Goal: Use online tool/utility: Use online tool/utility

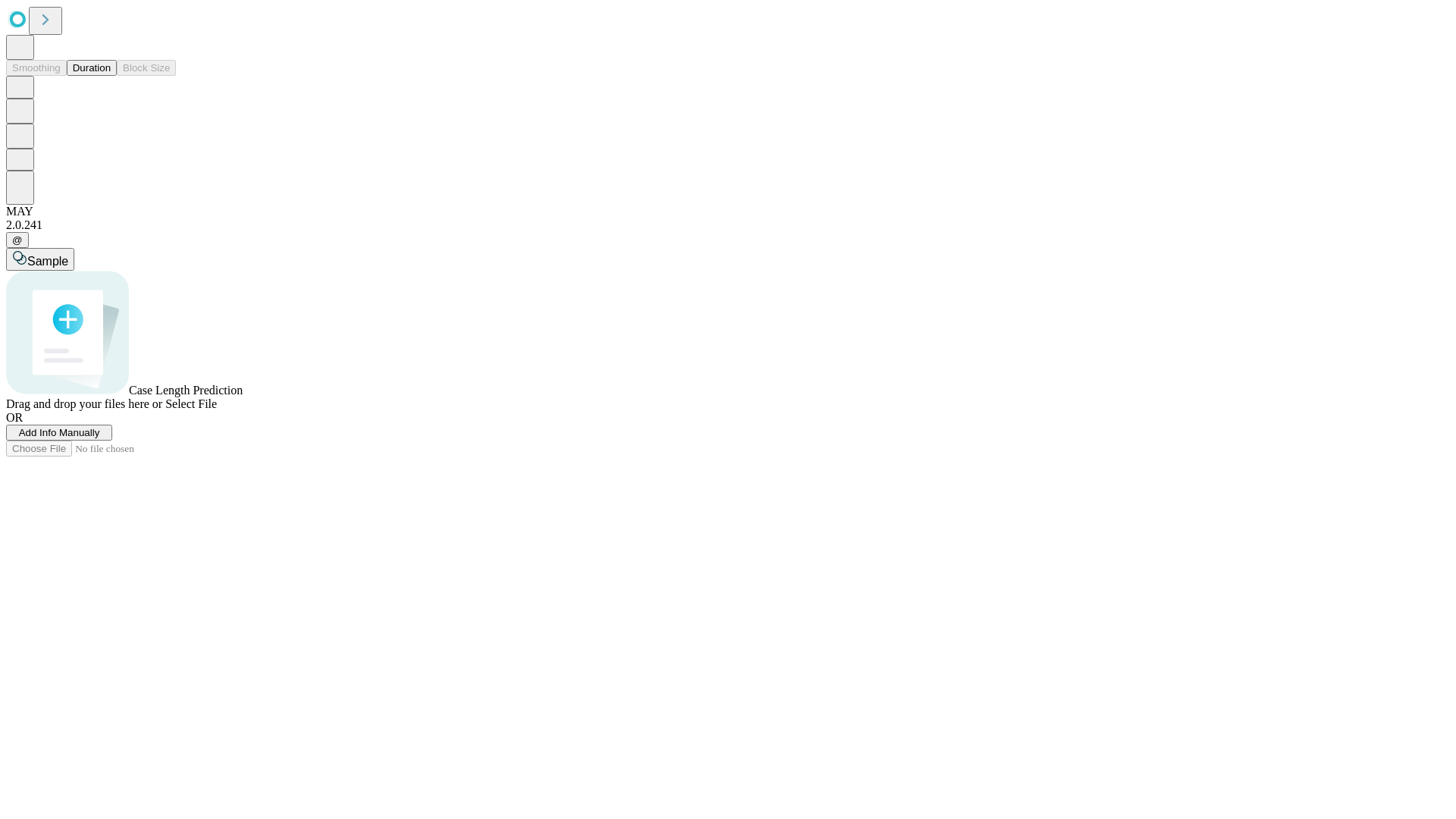
click at [111, 76] on button "Duration" at bounding box center [91, 68] width 50 height 16
click at [100, 438] on span "Add Info Manually" at bounding box center [60, 433] width 81 height 11
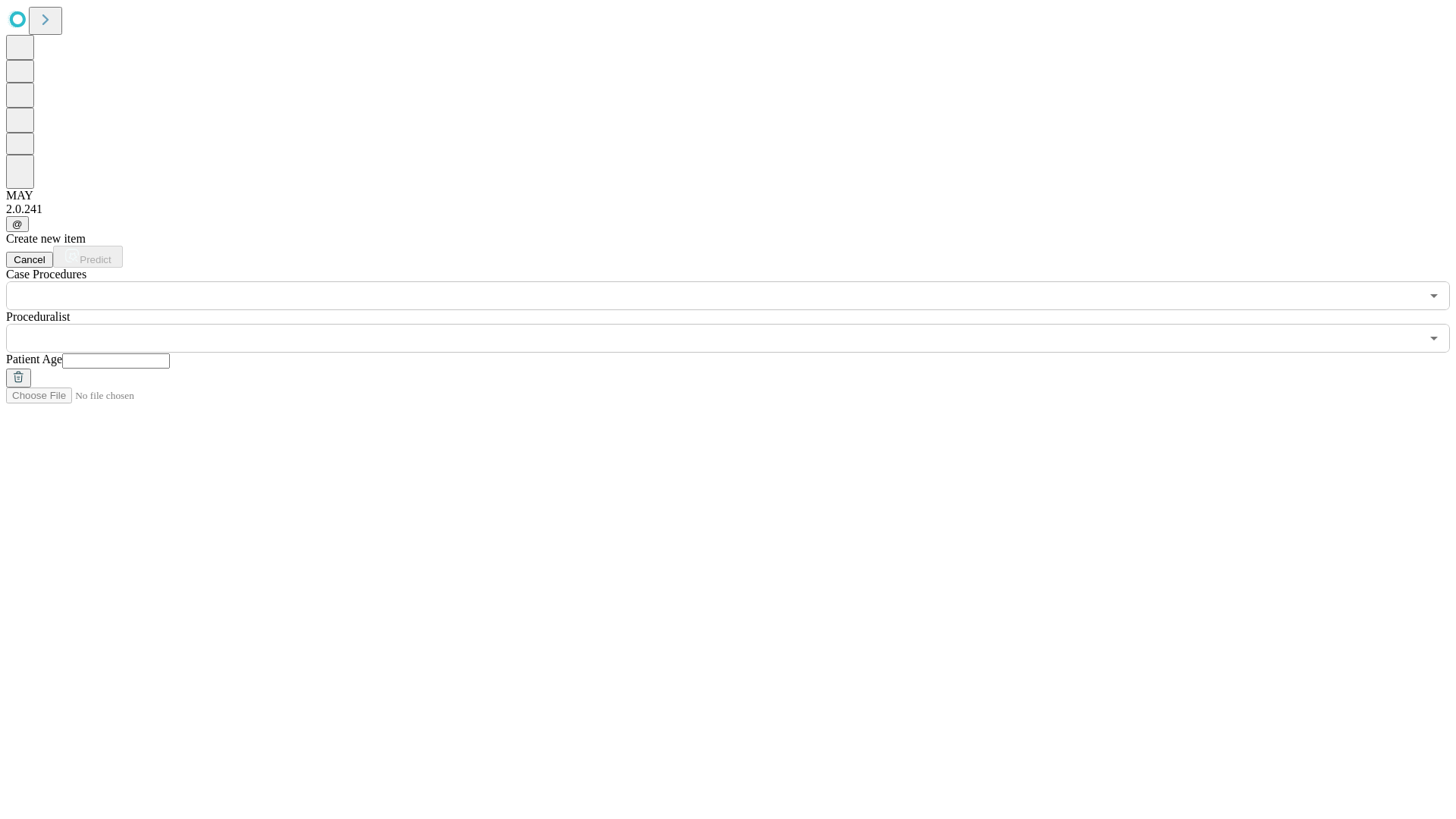
click at [170, 353] on input "text" at bounding box center [115, 360] width 107 height 15
type input "**"
click at [739, 324] on input "text" at bounding box center [713, 338] width 1415 height 29
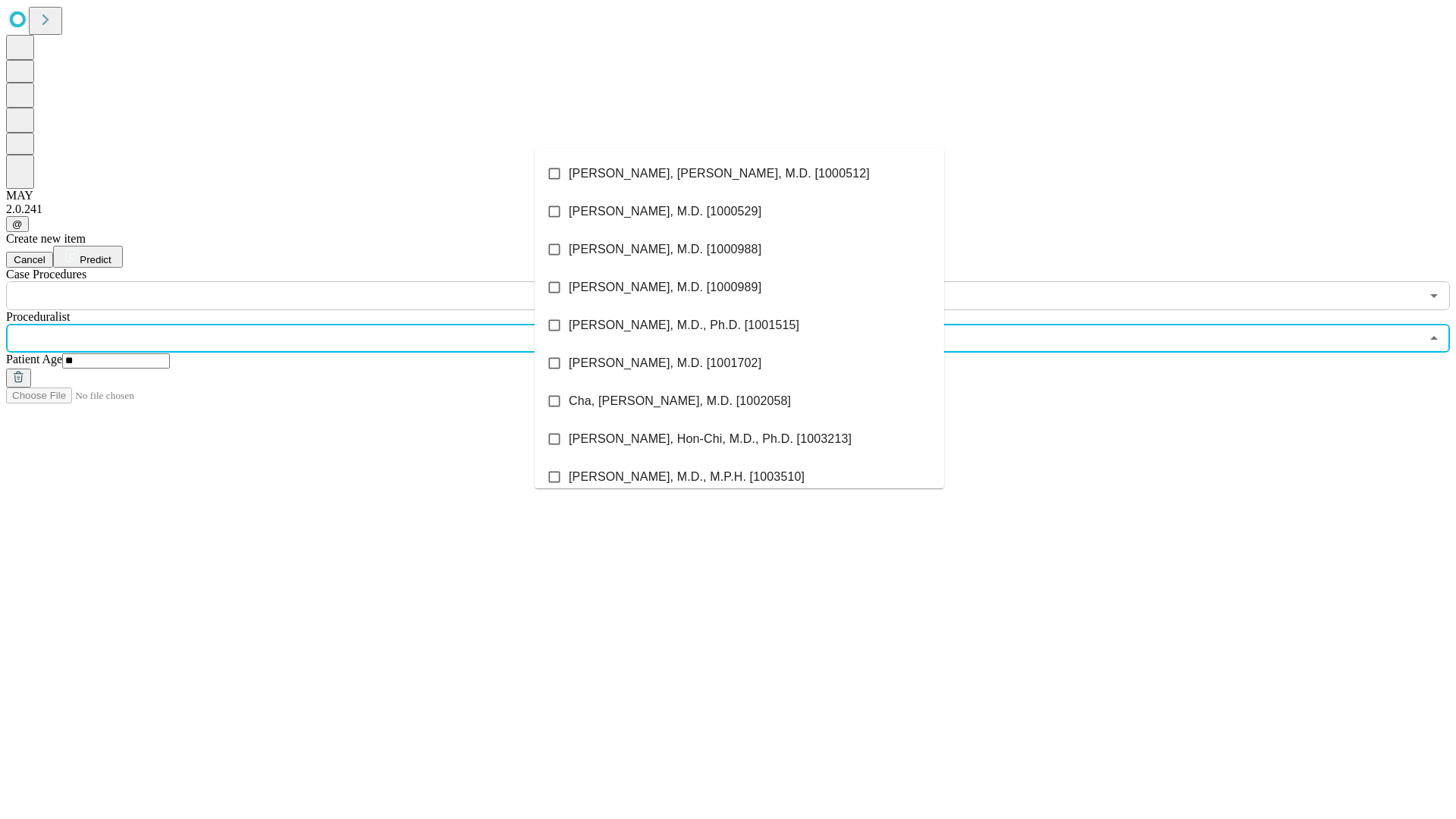
click at [740, 173] on li "[PERSON_NAME], [PERSON_NAME], M.D. [1000512]" at bounding box center [739, 174] width 410 height 38
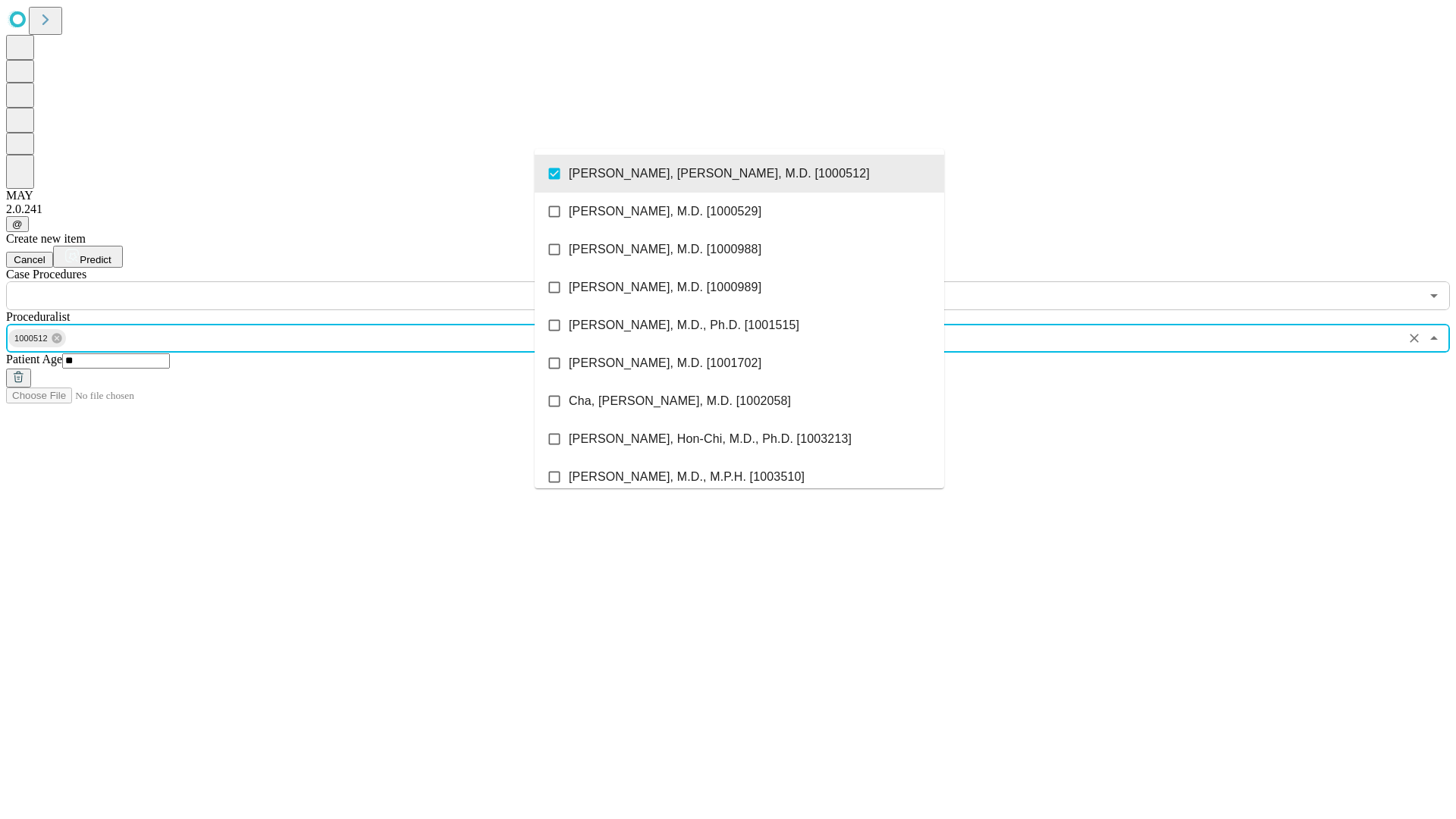
click at [319, 281] on input "text" at bounding box center [713, 296] width 1415 height 29
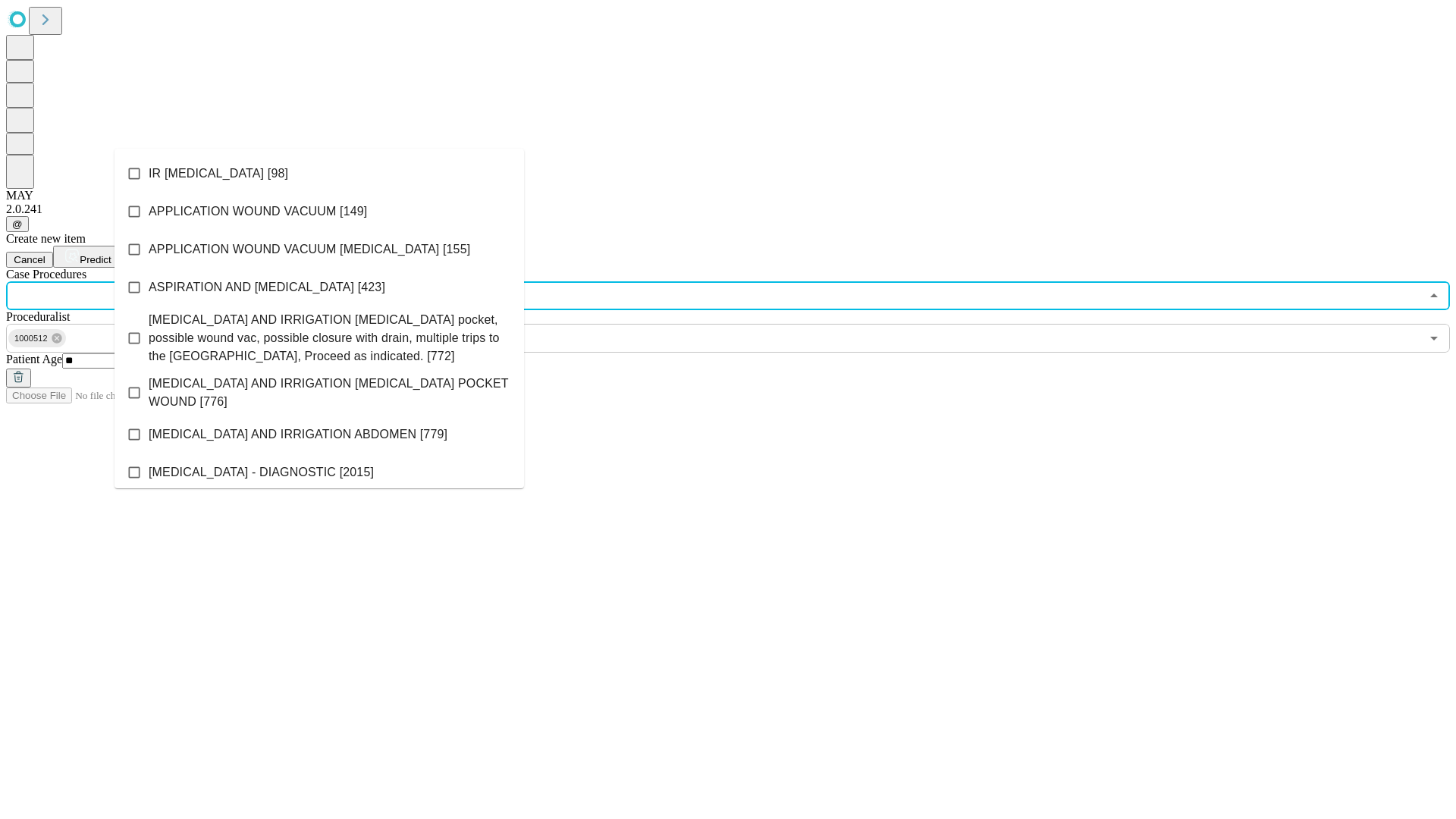
click at [320, 173] on li "IR [MEDICAL_DATA] [98]" at bounding box center [319, 174] width 410 height 38
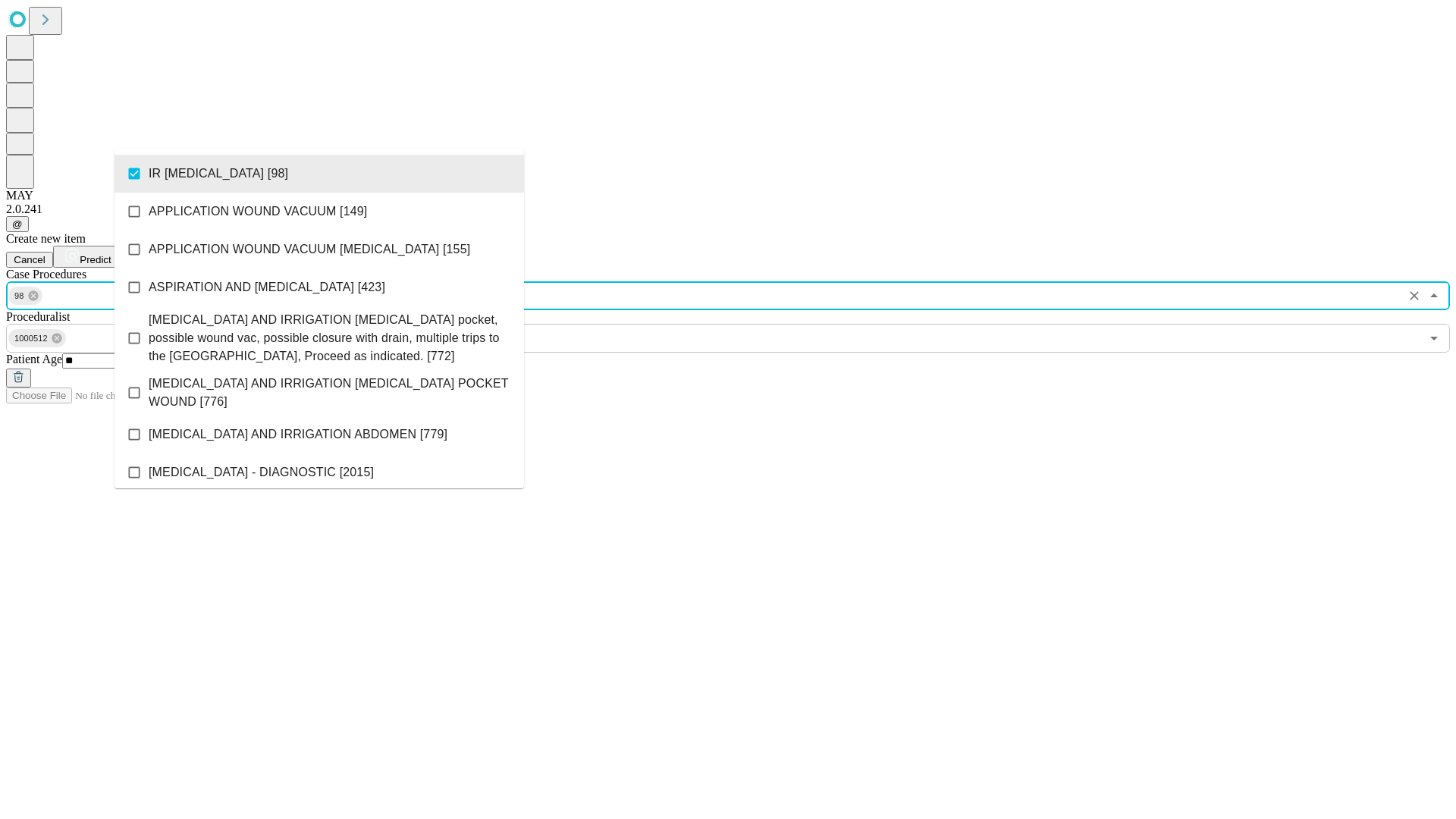
click at [111, 254] on span "Predict" at bounding box center [95, 260] width 31 height 11
